Goal: Information Seeking & Learning: Learn about a topic

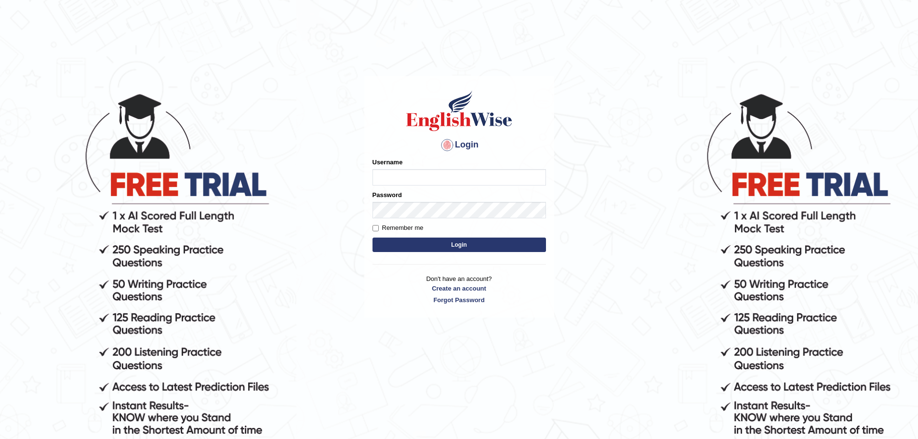
type input "Mohansundaram_parramatta"
click at [449, 246] on button "Login" at bounding box center [458, 244] width 173 height 14
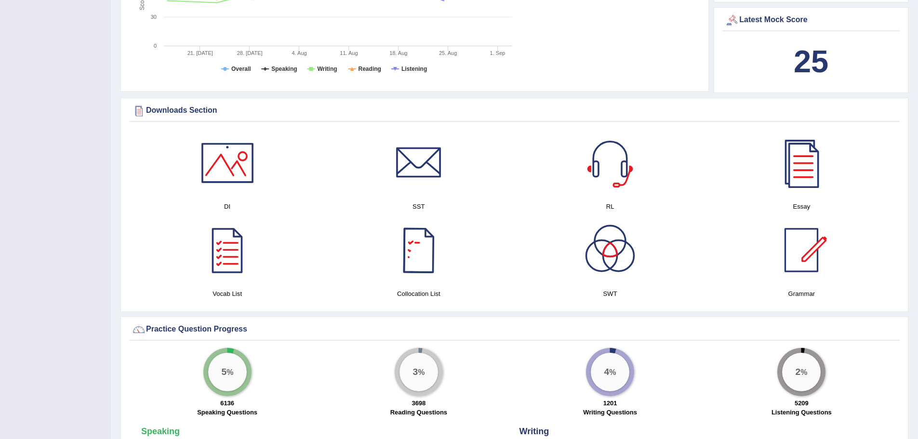
scroll to position [71, 0]
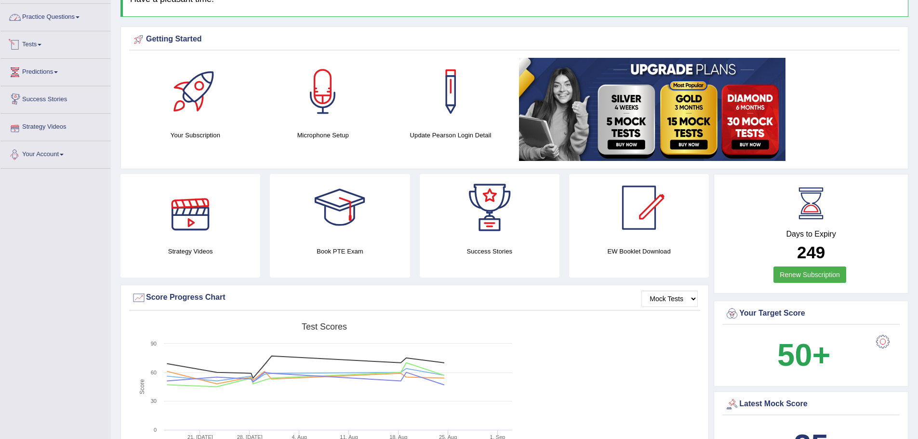
click at [76, 18] on link "Practice Questions" at bounding box center [55, 16] width 110 height 24
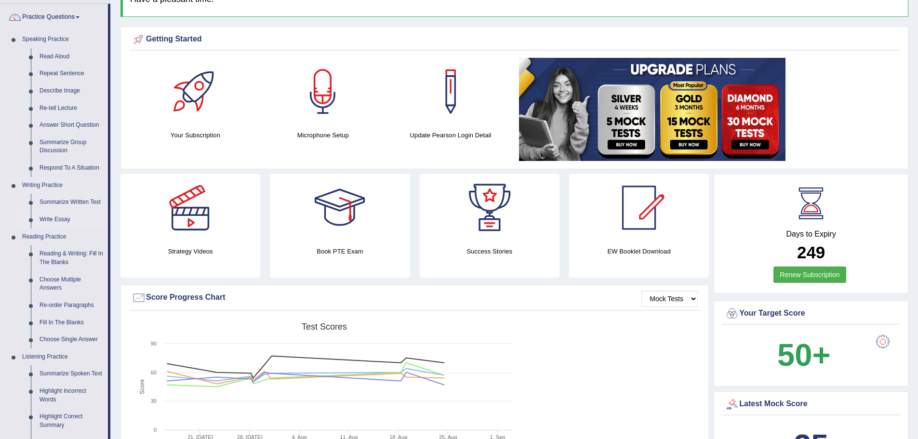
click at [63, 218] on link "Write Essay" at bounding box center [71, 219] width 73 height 17
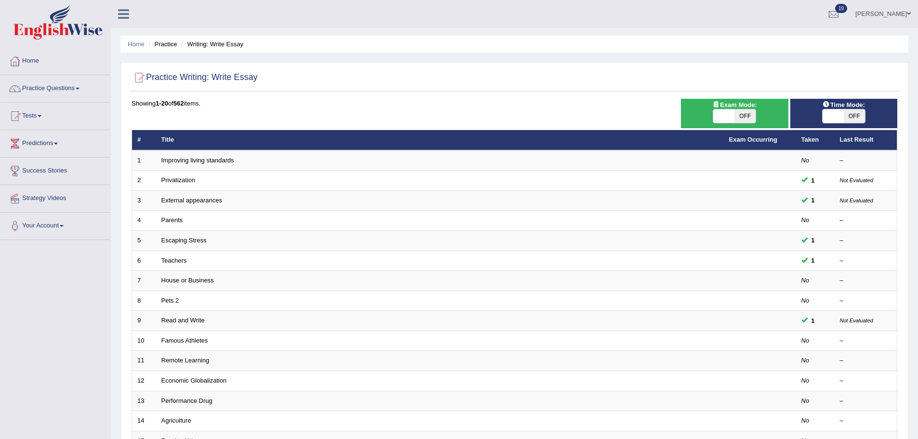
click at [734, 112] on span "OFF" at bounding box center [744, 115] width 21 height 13
checkbox input "true"
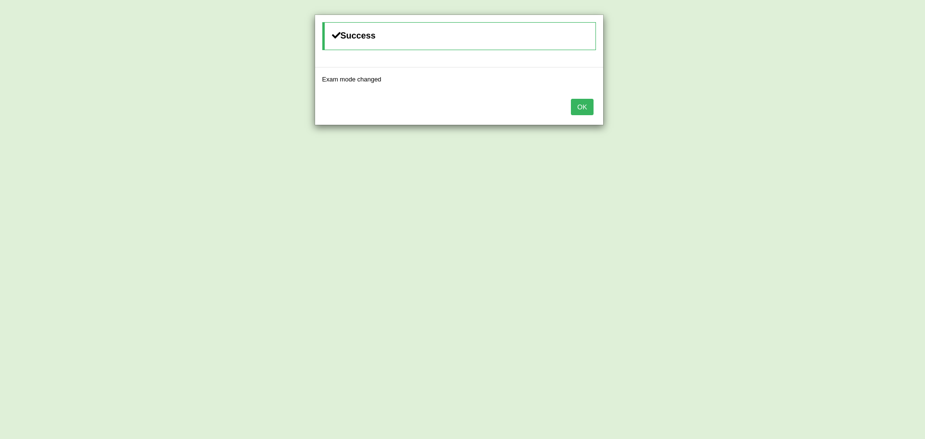
click at [587, 105] on button "OK" at bounding box center [582, 107] width 22 height 16
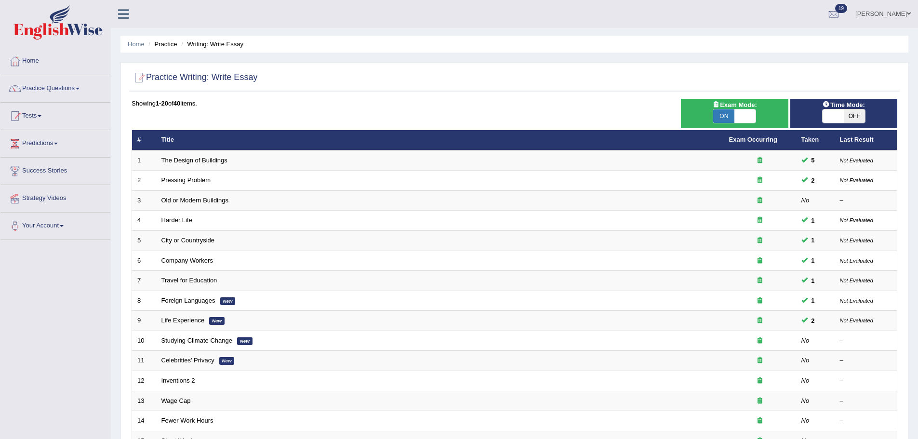
click at [835, 119] on span at bounding box center [832, 115] width 21 height 13
checkbox input "true"
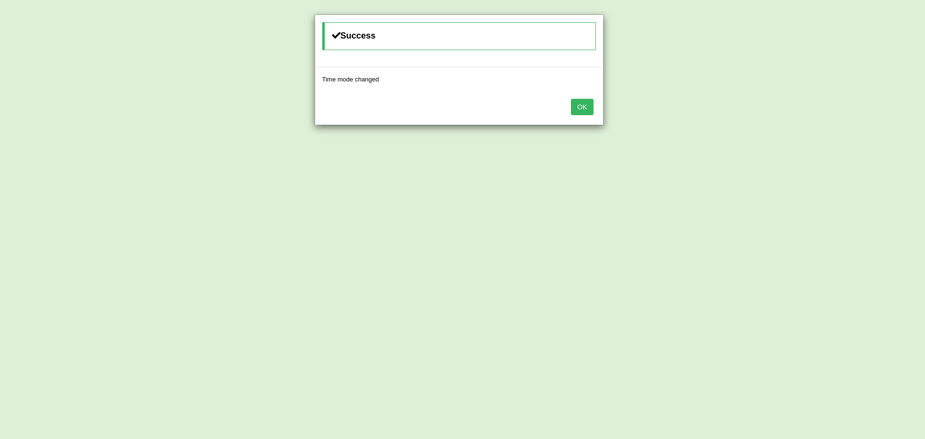
click at [584, 104] on button "OK" at bounding box center [582, 107] width 22 height 16
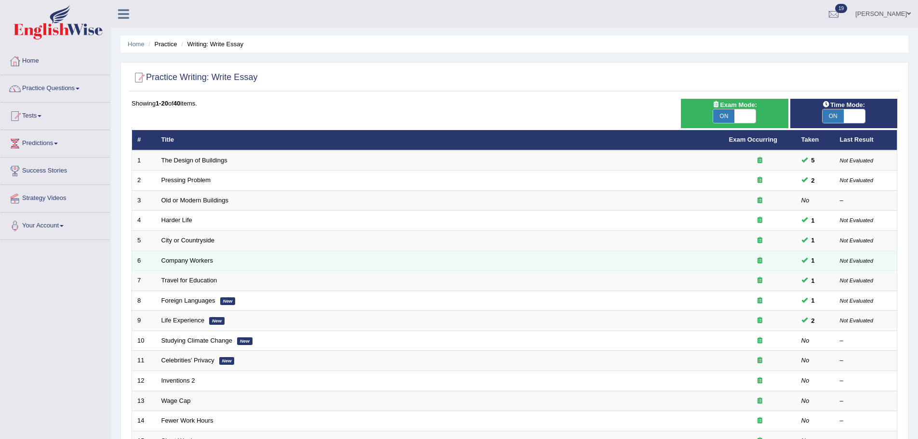
scroll to position [199, 0]
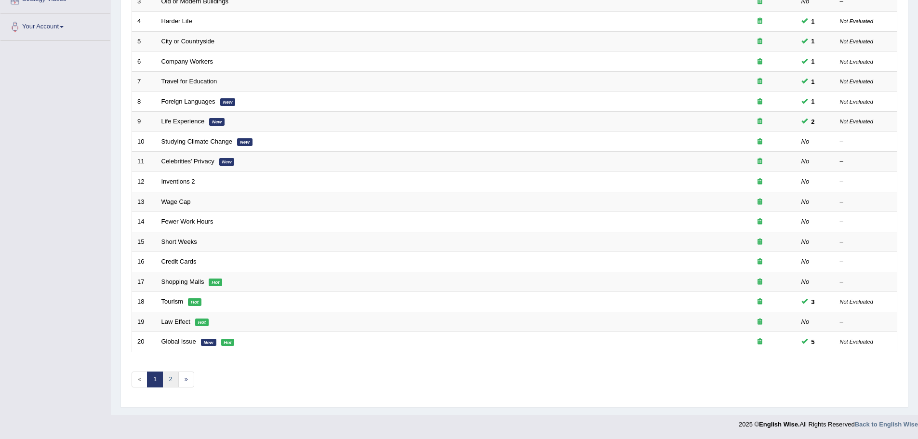
click at [172, 380] on link "2" at bounding box center [170, 379] width 16 height 16
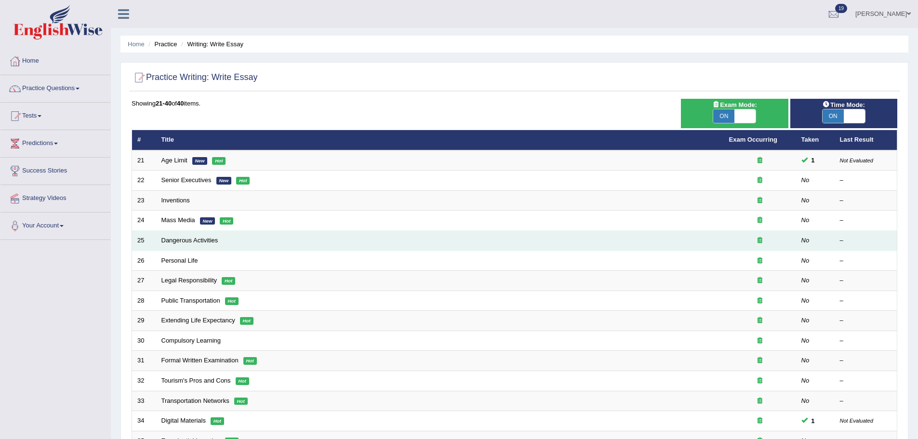
scroll to position [199, 0]
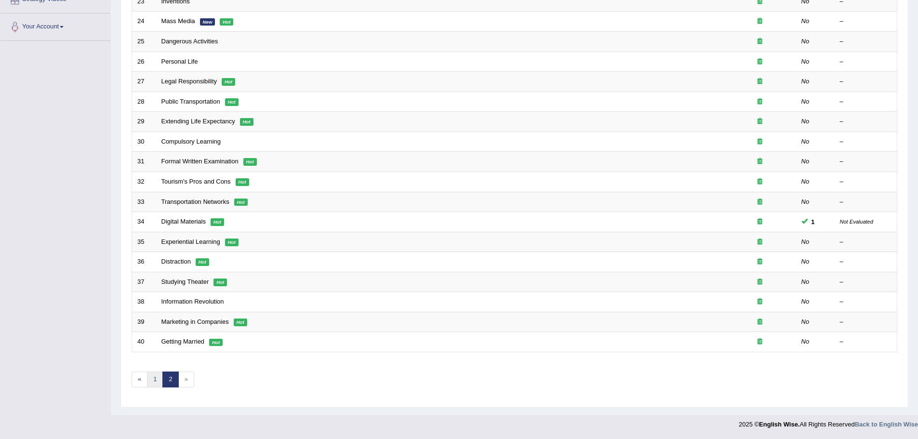
click at [158, 386] on link "1" at bounding box center [155, 379] width 16 height 16
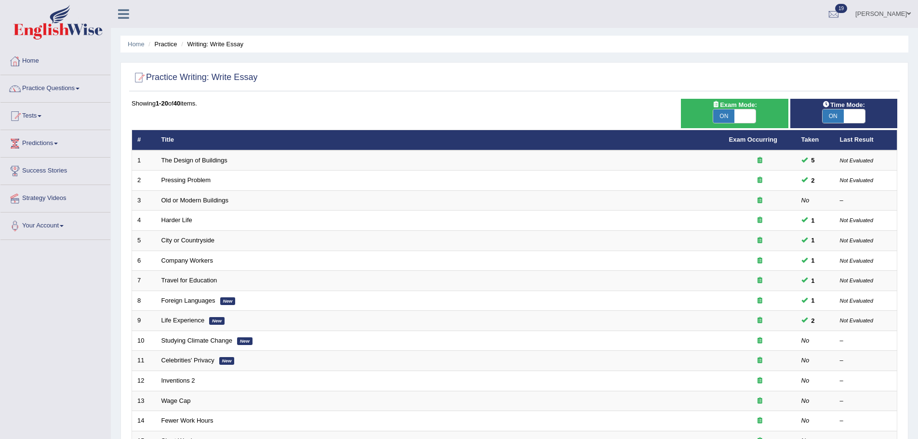
click at [719, 115] on span "ON" at bounding box center [723, 115] width 21 height 13
checkbox input "false"
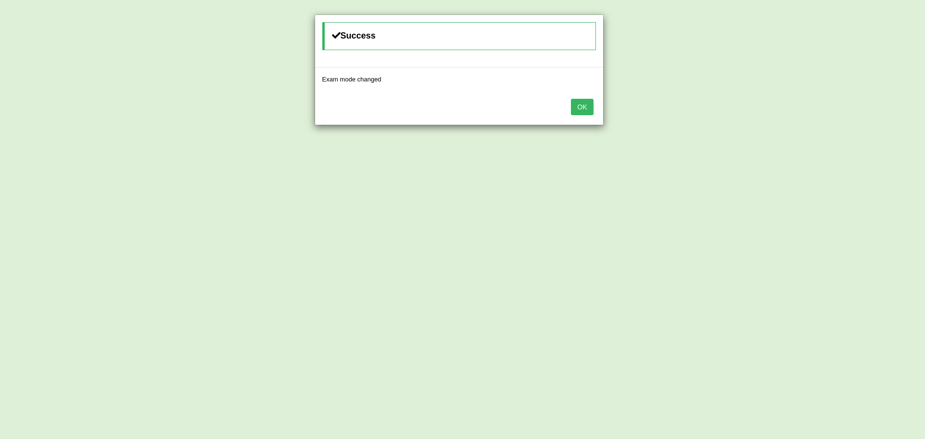
click at [587, 106] on button "OK" at bounding box center [582, 107] width 22 height 16
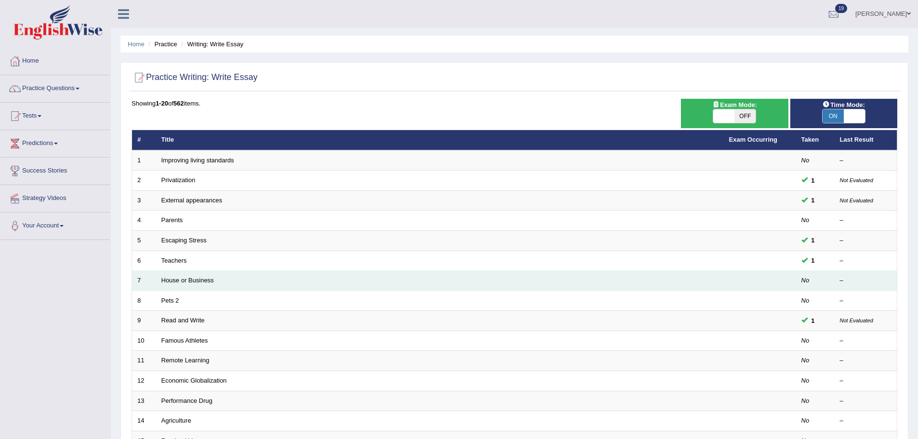
scroll to position [199, 0]
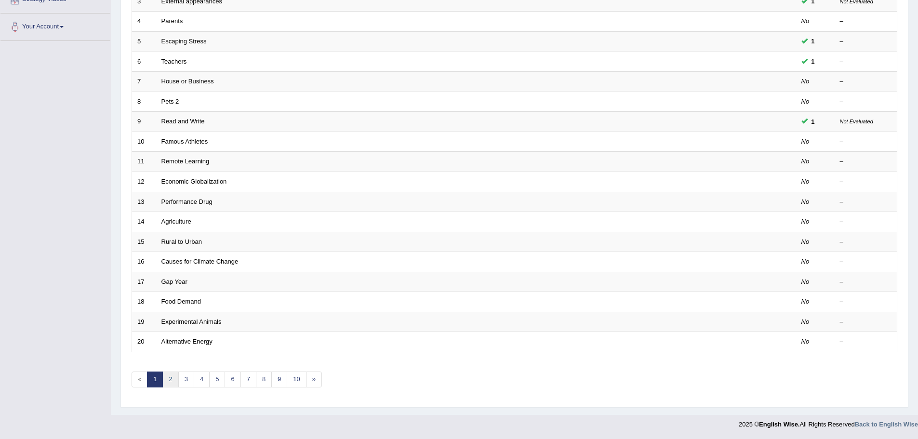
click at [169, 383] on link "2" at bounding box center [170, 379] width 16 height 16
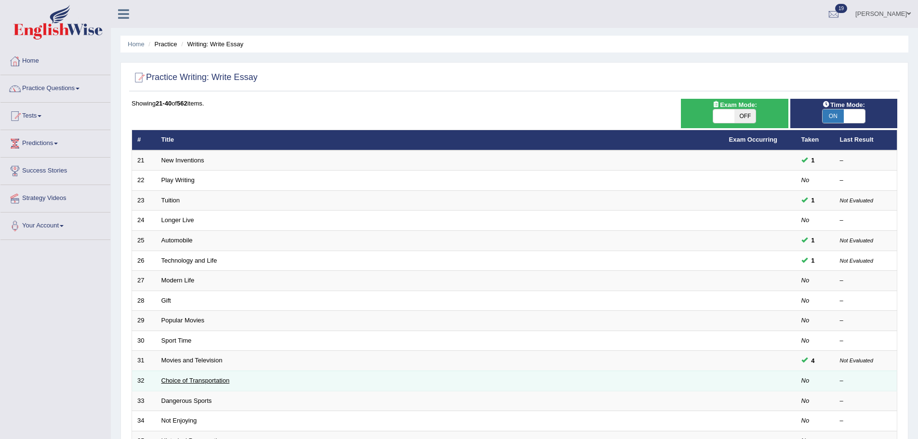
scroll to position [199, 0]
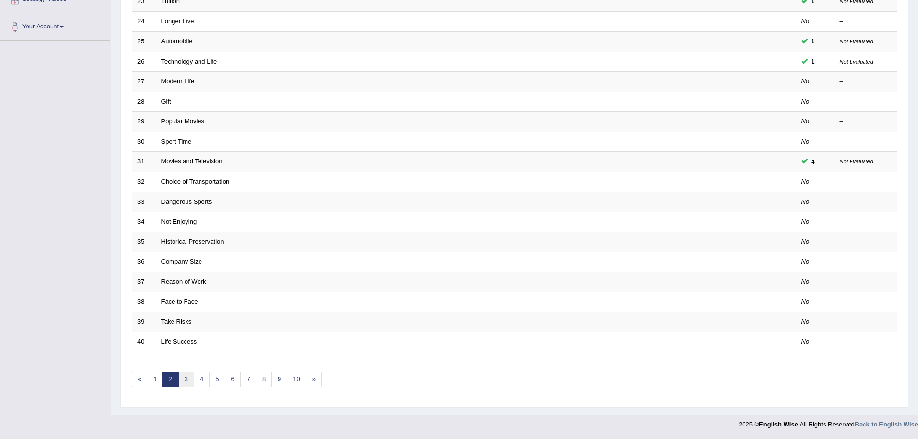
click at [188, 386] on link "3" at bounding box center [186, 379] width 16 height 16
